Goal: Transaction & Acquisition: Purchase product/service

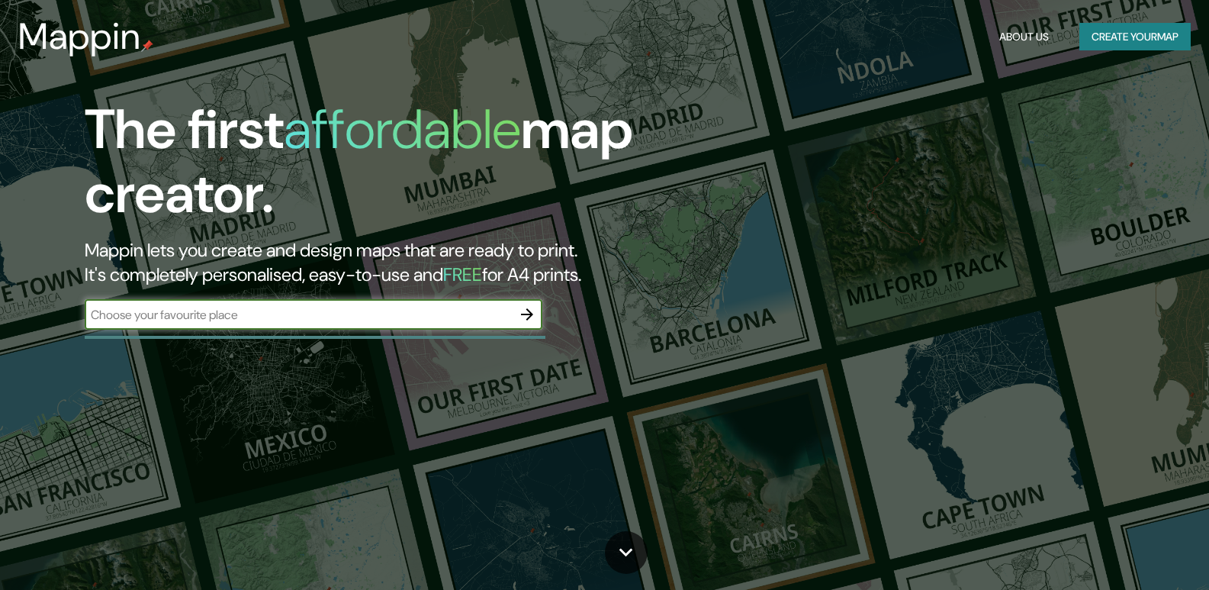
click at [443, 314] on input "text" at bounding box center [298, 315] width 427 height 18
type input "[GEOGRAPHIC_DATA]"
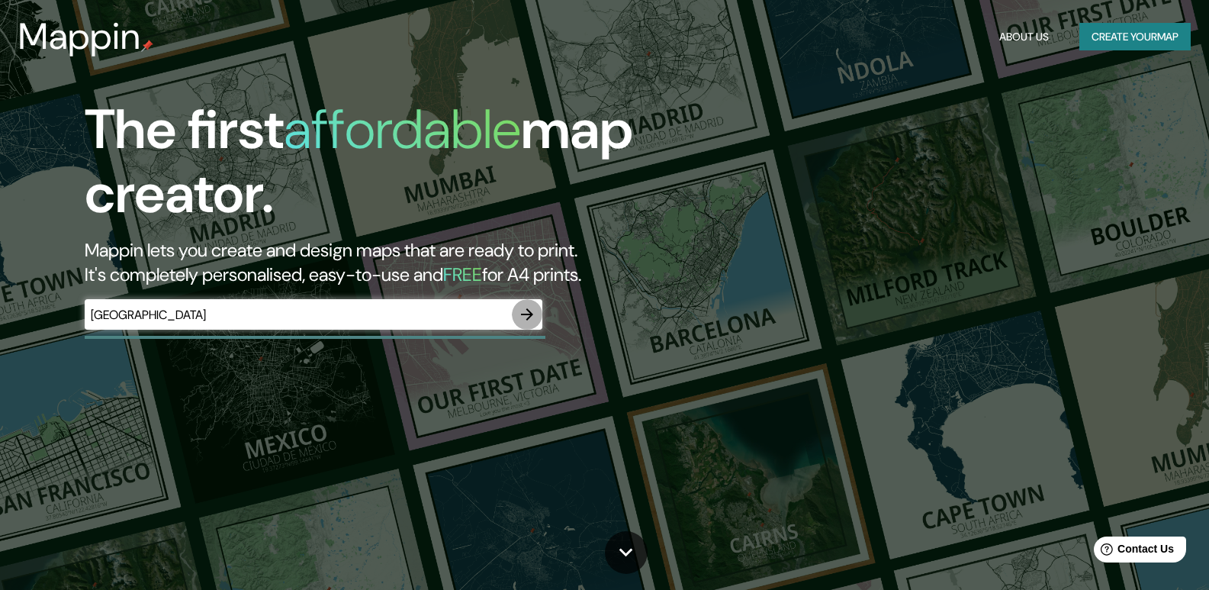
click at [529, 320] on icon "button" at bounding box center [527, 314] width 18 height 18
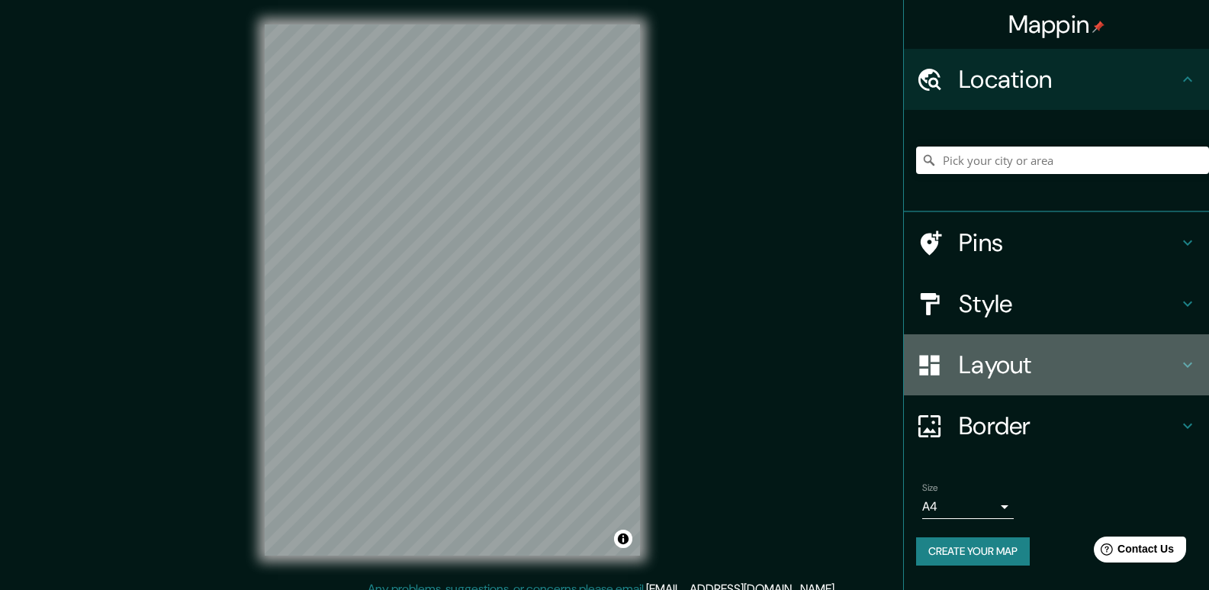
click at [1092, 366] on h4 "Layout" at bounding box center [1069, 364] width 220 height 31
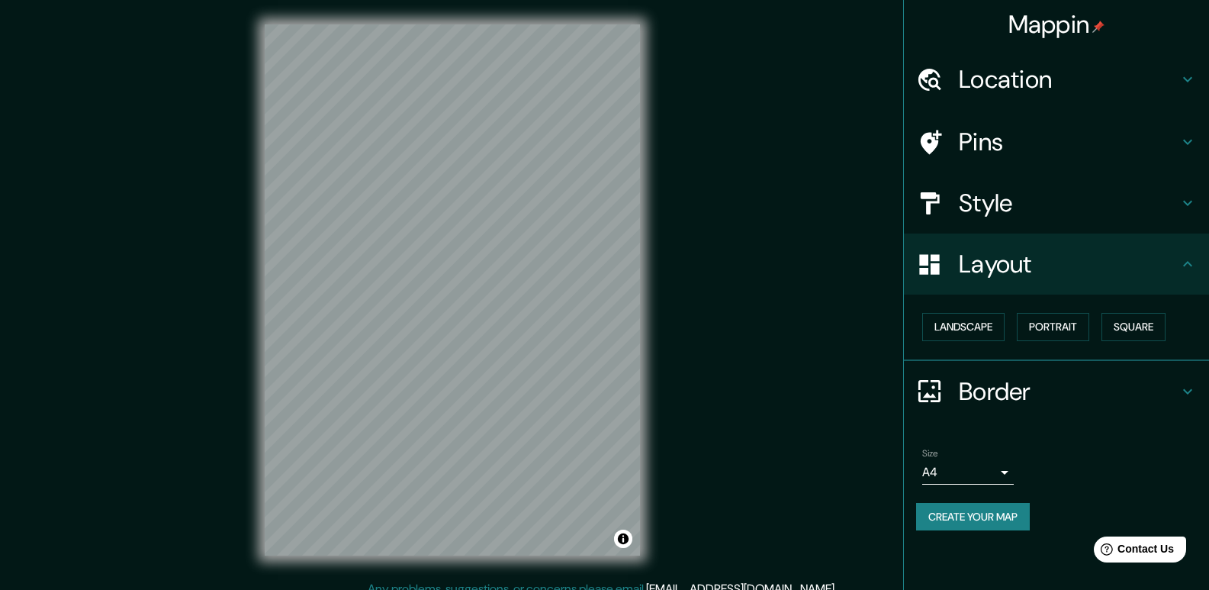
click at [1104, 217] on h4 "Style" at bounding box center [1069, 203] width 220 height 31
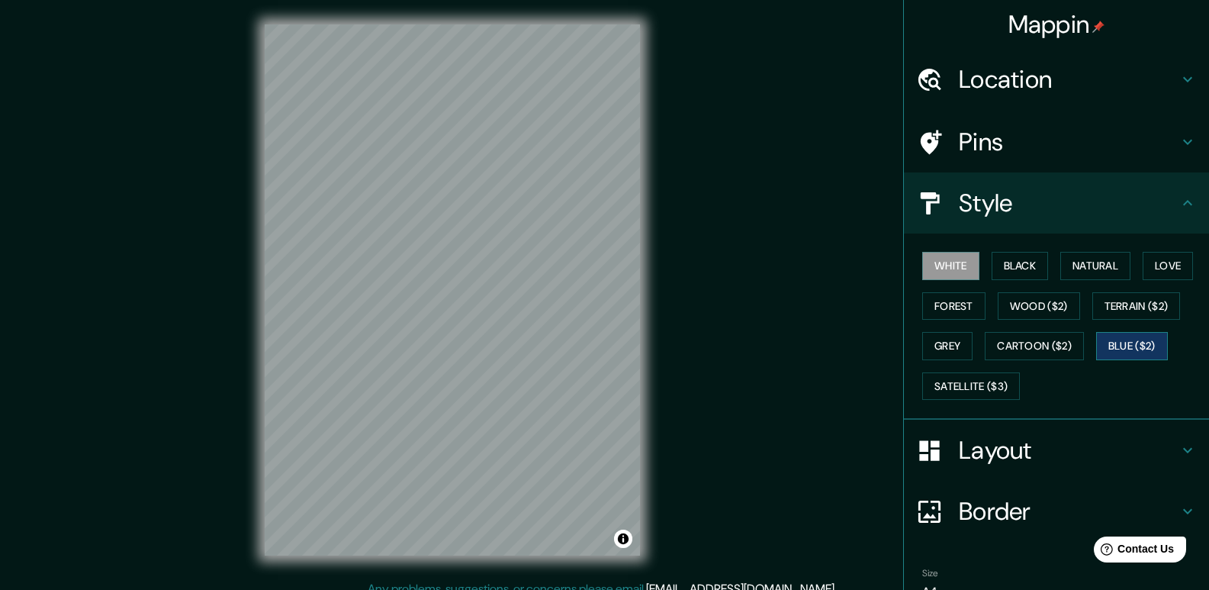
click at [1124, 336] on div "White Black Natural Love Forest Wood ($2) Terrain ($2) Grey Cartoon ($2) Blue (…" at bounding box center [1062, 326] width 293 height 160
click at [1124, 337] on button "Blue ($2)" at bounding box center [1132, 346] width 72 height 28
